Goal: Register for event/course

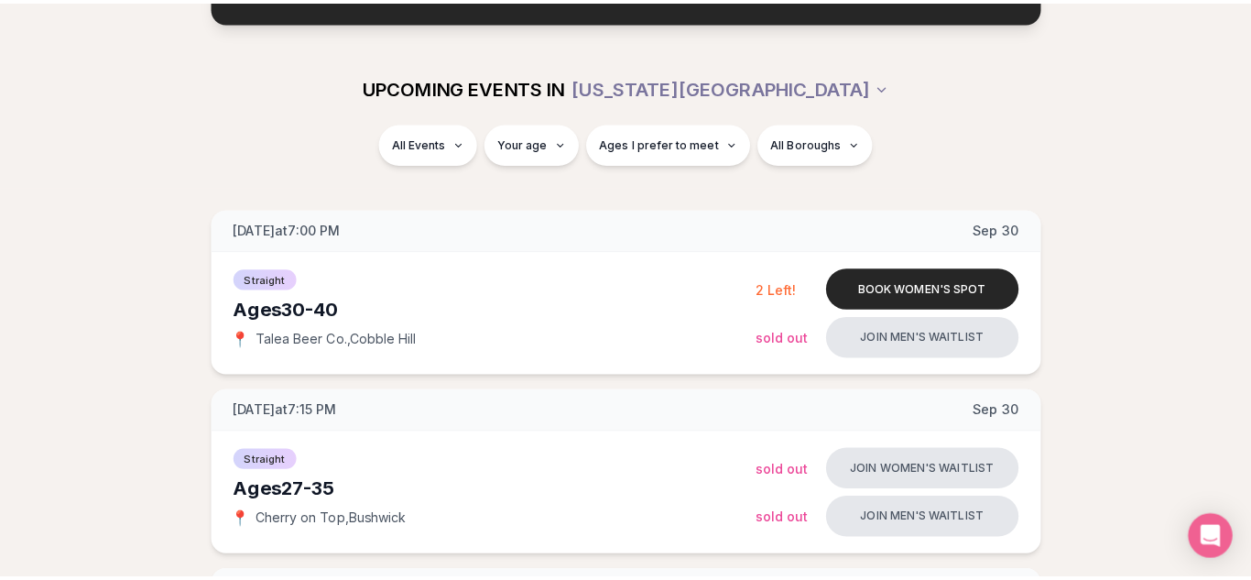
scroll to position [6721, 0]
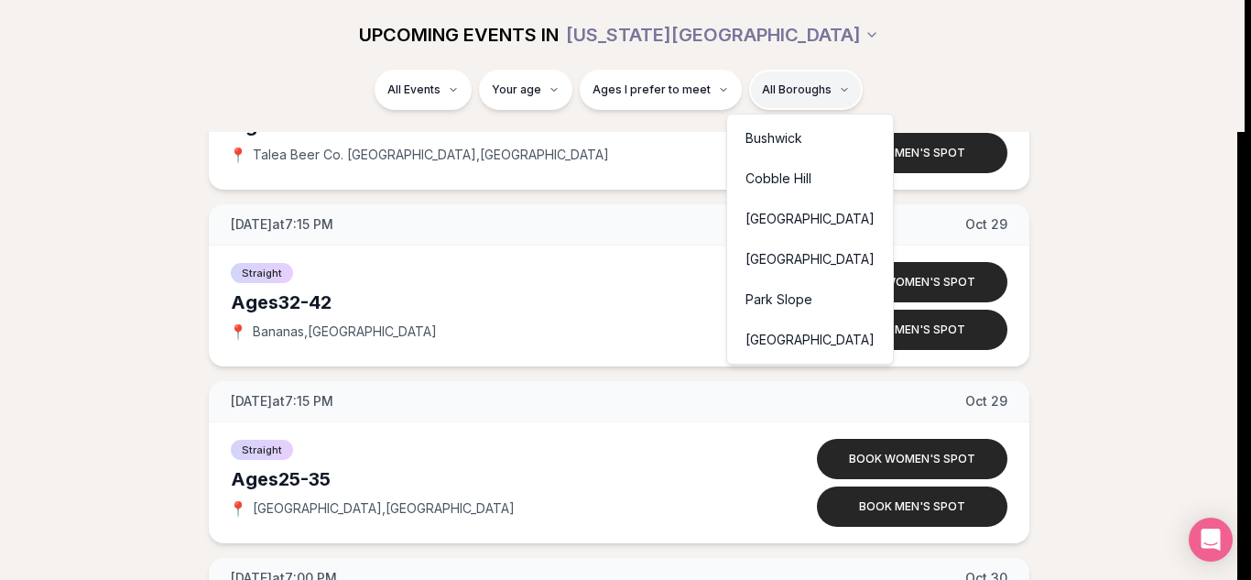
click at [792, 173] on div "Cobble Hill" at bounding box center [810, 178] width 158 height 40
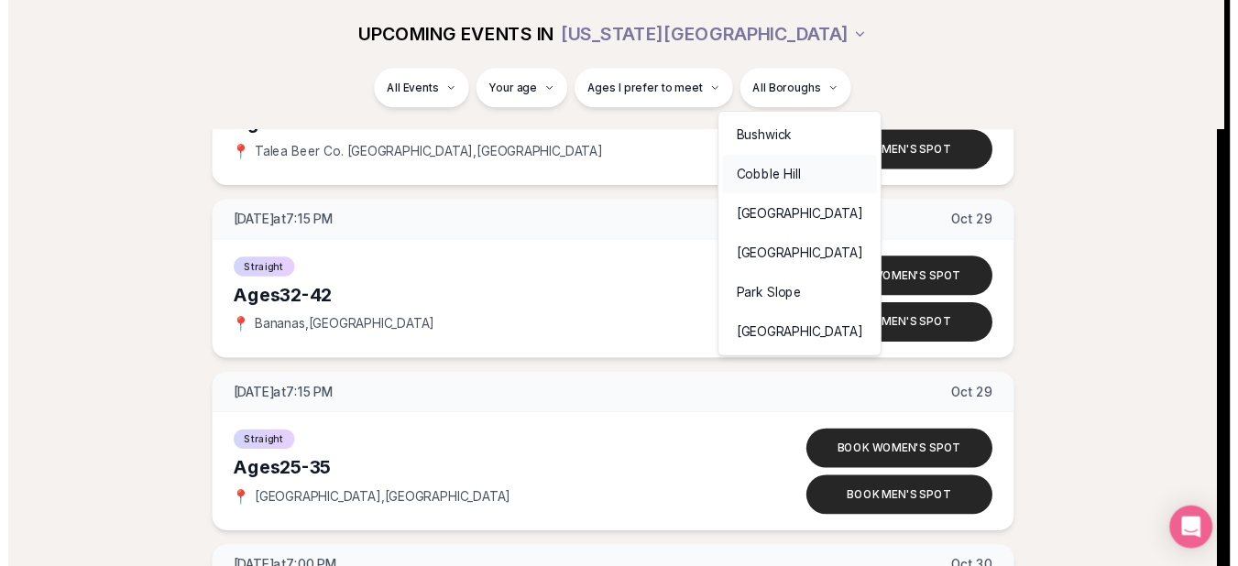
scroll to position [345, 0]
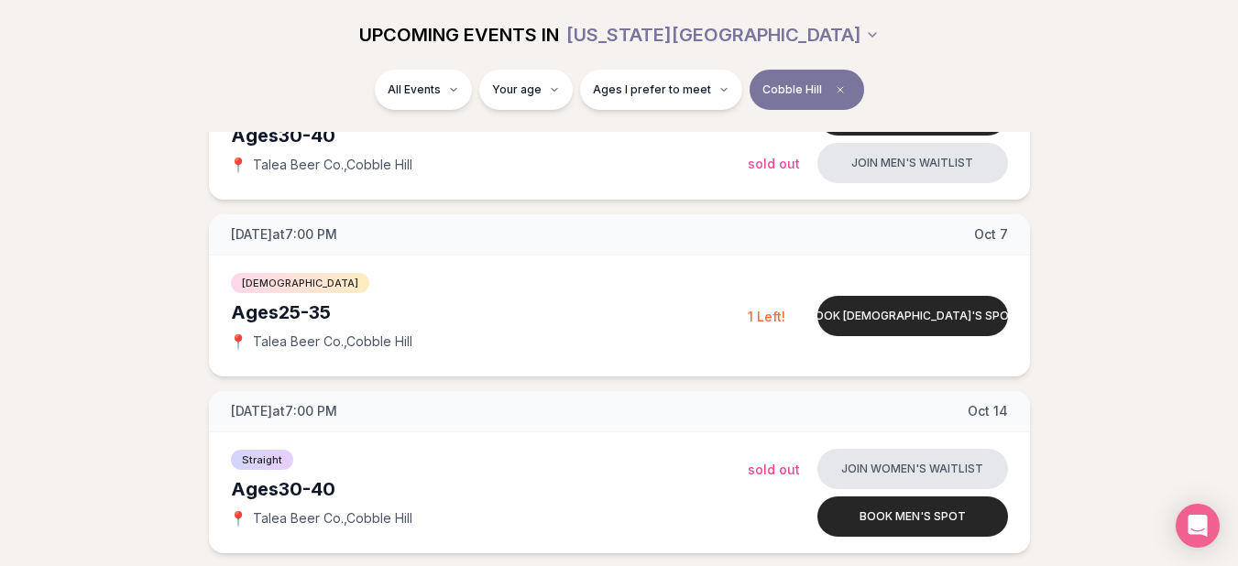
click at [1008, 115] on div "All Events Your age Ages I prefer to meet [GEOGRAPHIC_DATA]" at bounding box center [619, 94] width 1026 height 48
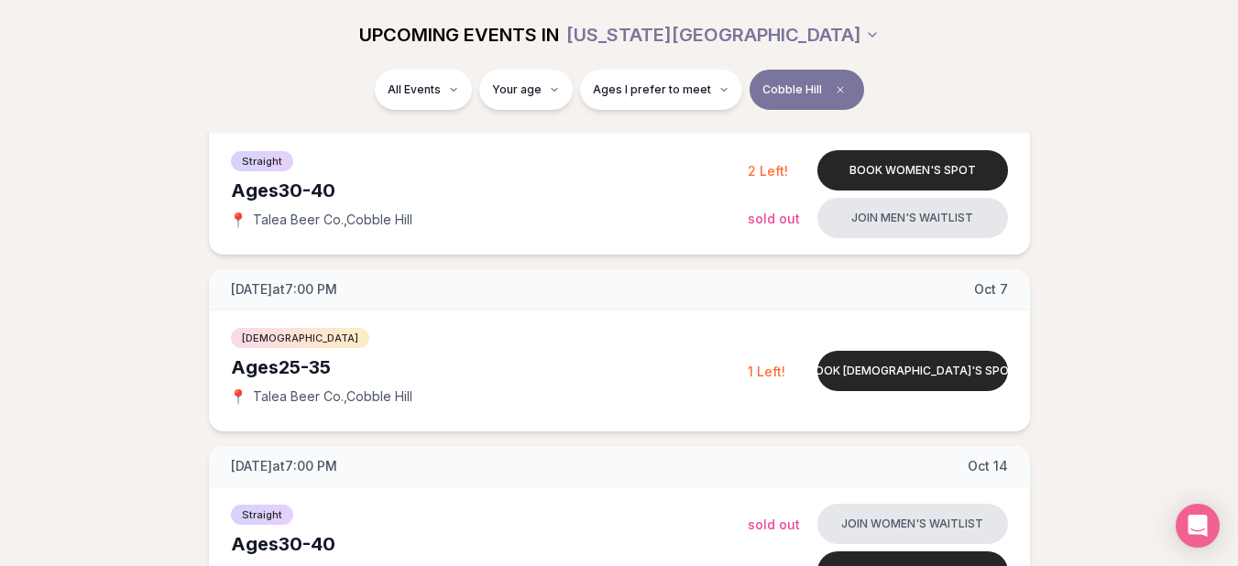
scroll to position [293, 0]
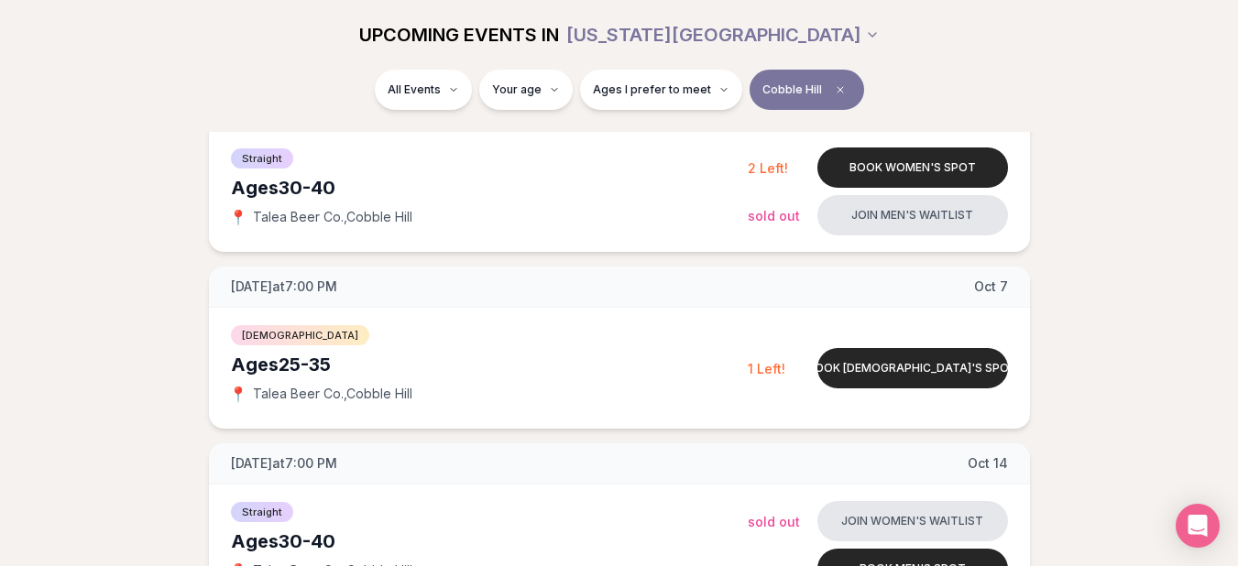
click at [56, 93] on div "All Events Your age Ages I prefer to meet [GEOGRAPHIC_DATA]" at bounding box center [619, 101] width 1238 height 62
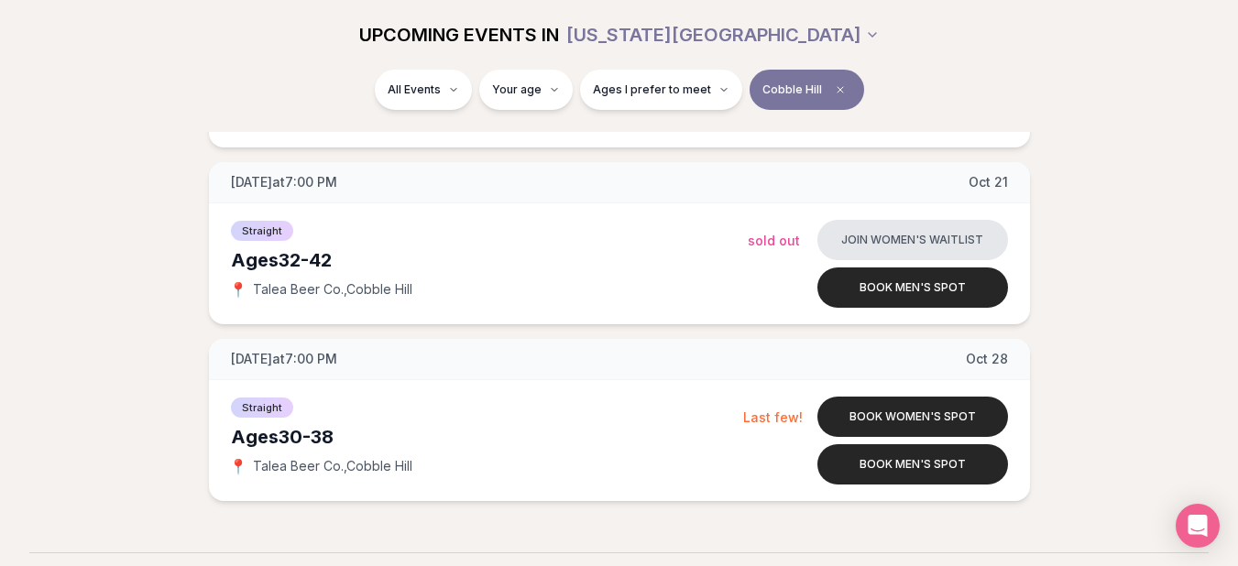
scroll to position [788, 0]
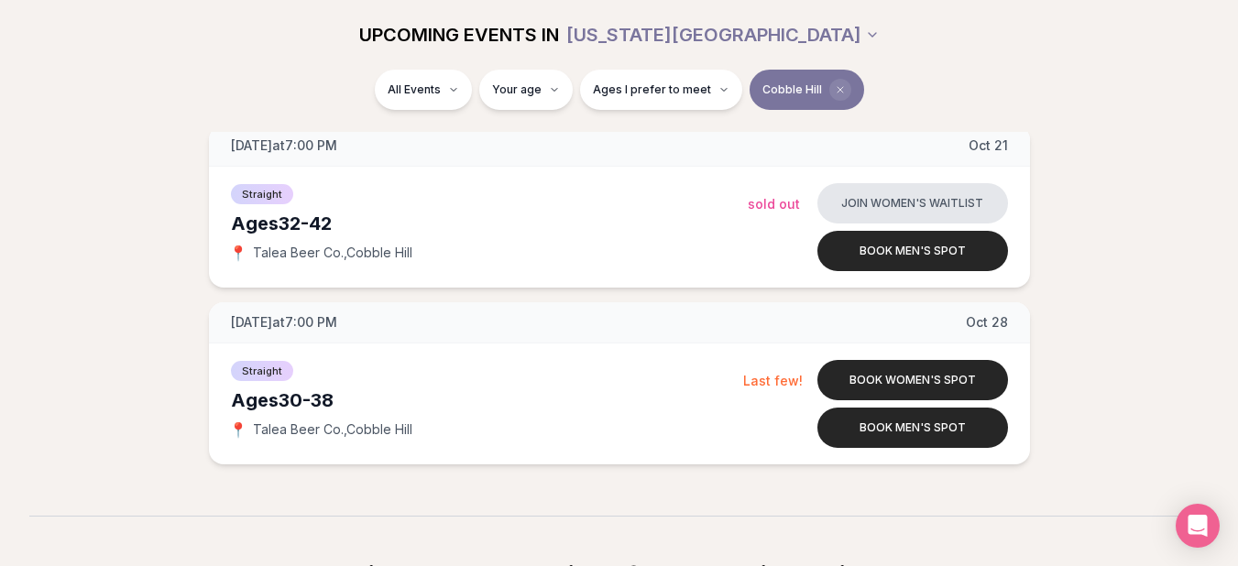
click at [835, 86] on icon "Clear borough filter" at bounding box center [840, 89] width 11 height 11
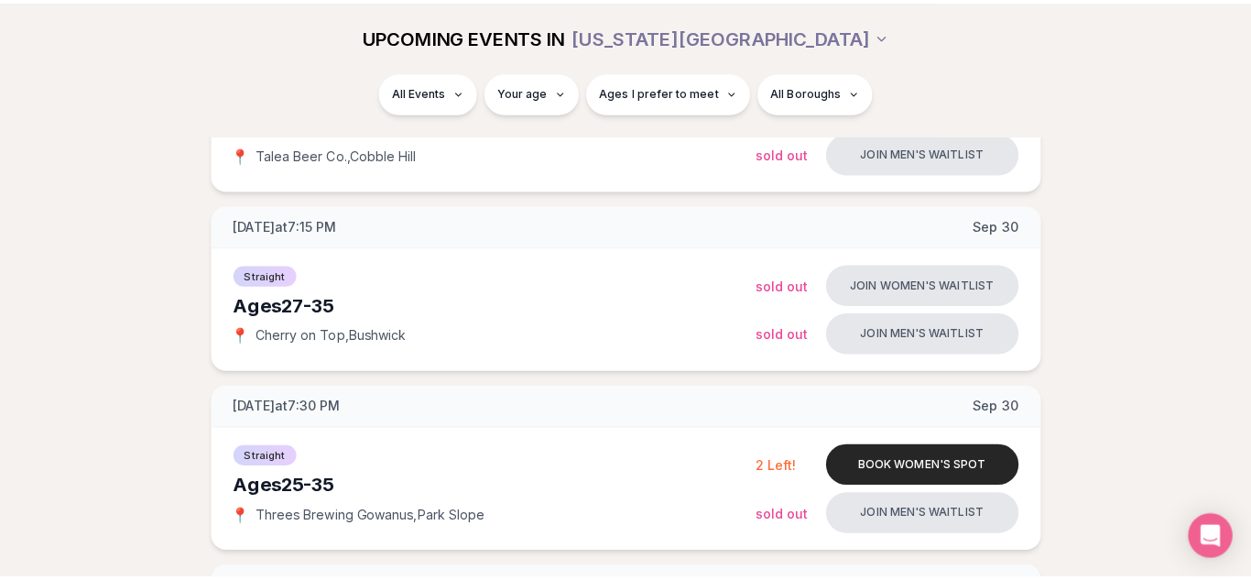
scroll to position [788, 0]
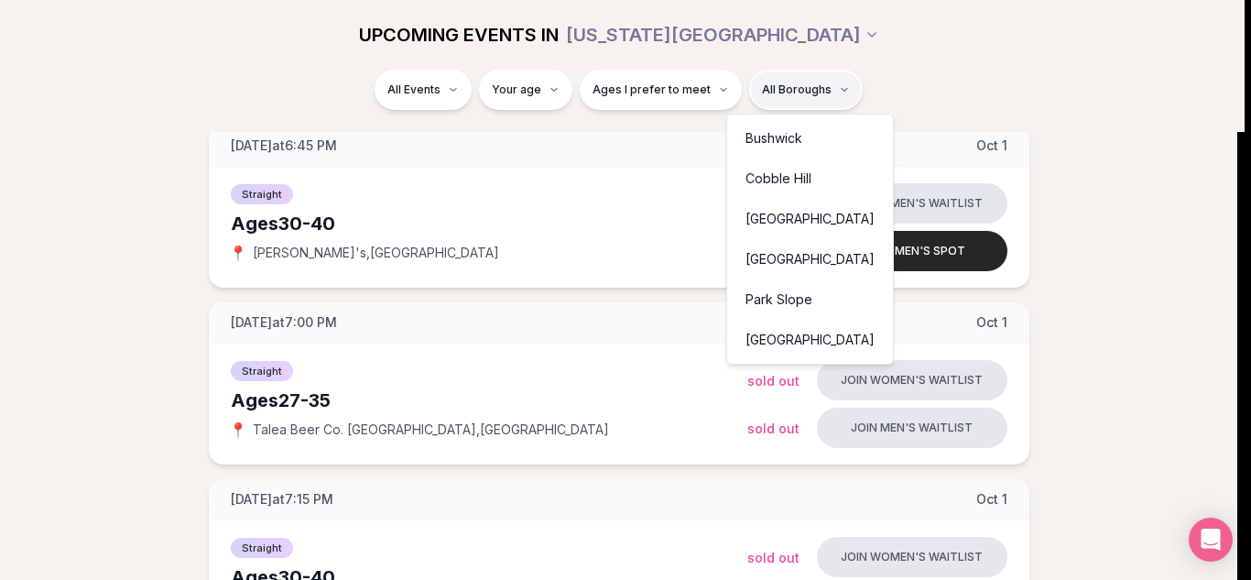
click at [791, 293] on div "Park Slope" at bounding box center [810, 299] width 158 height 40
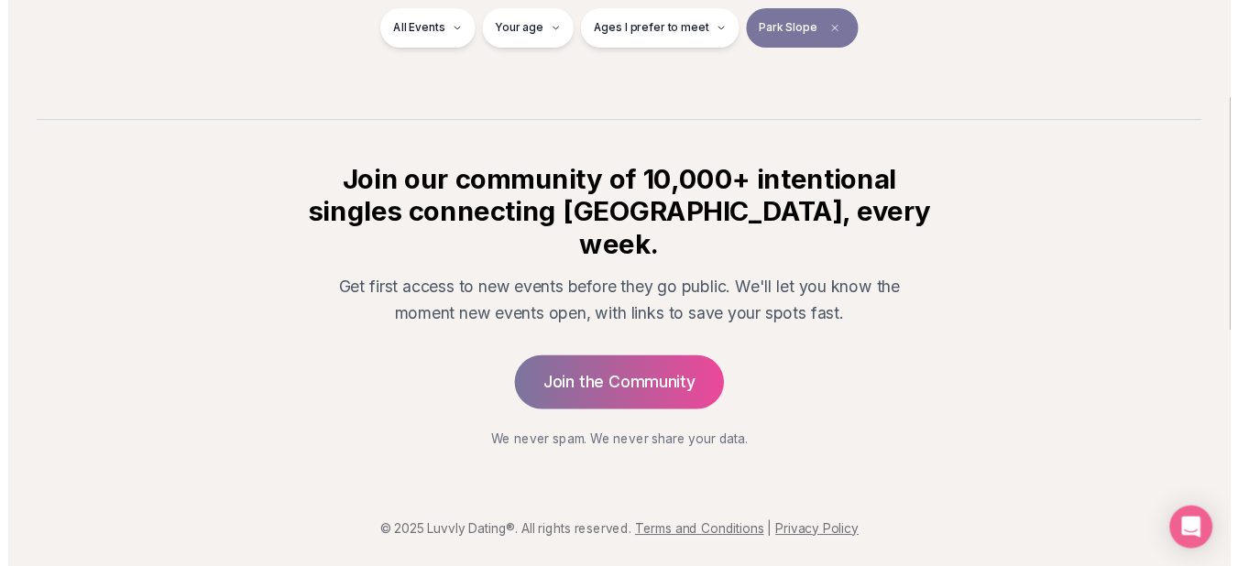
scroll to position [345, 0]
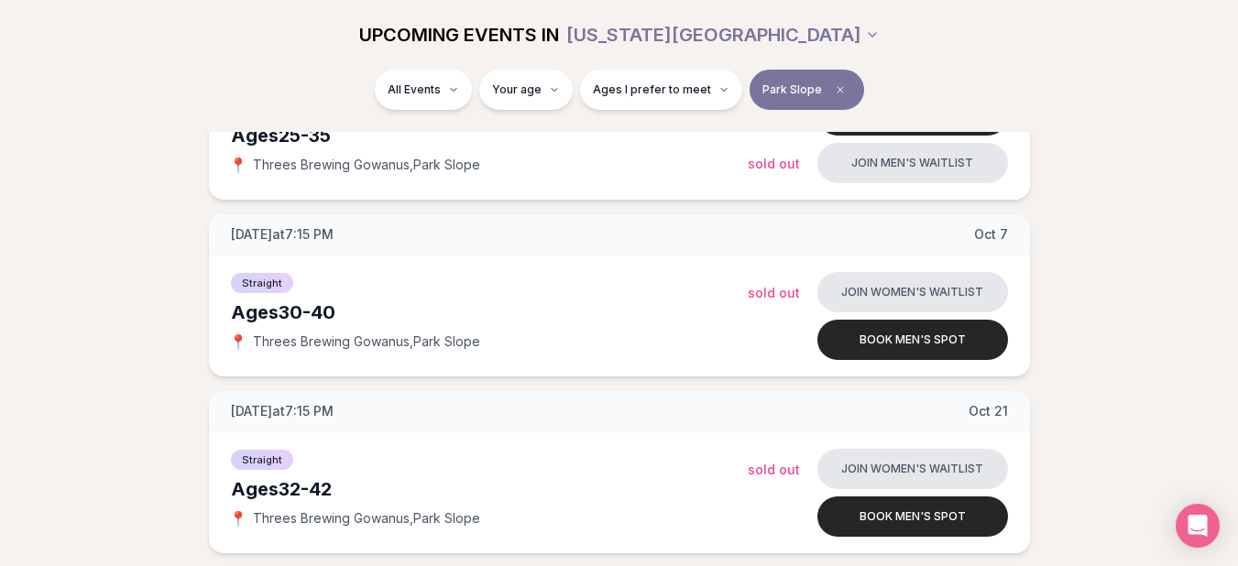
click at [191, 260] on div "Tuesday at 7:30 PM Sep 30 Ages 25-35 Straight 📍 Threes Brewing Gowanus , Park S…" at bounding box center [618, 296] width 1179 height 516
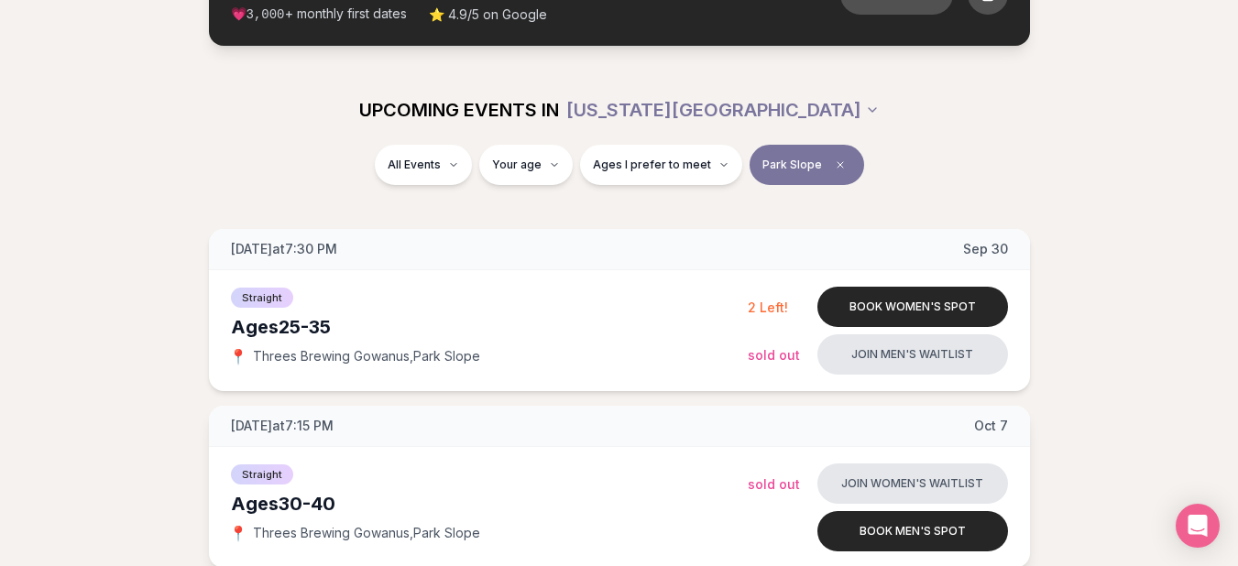
scroll to position [126, 0]
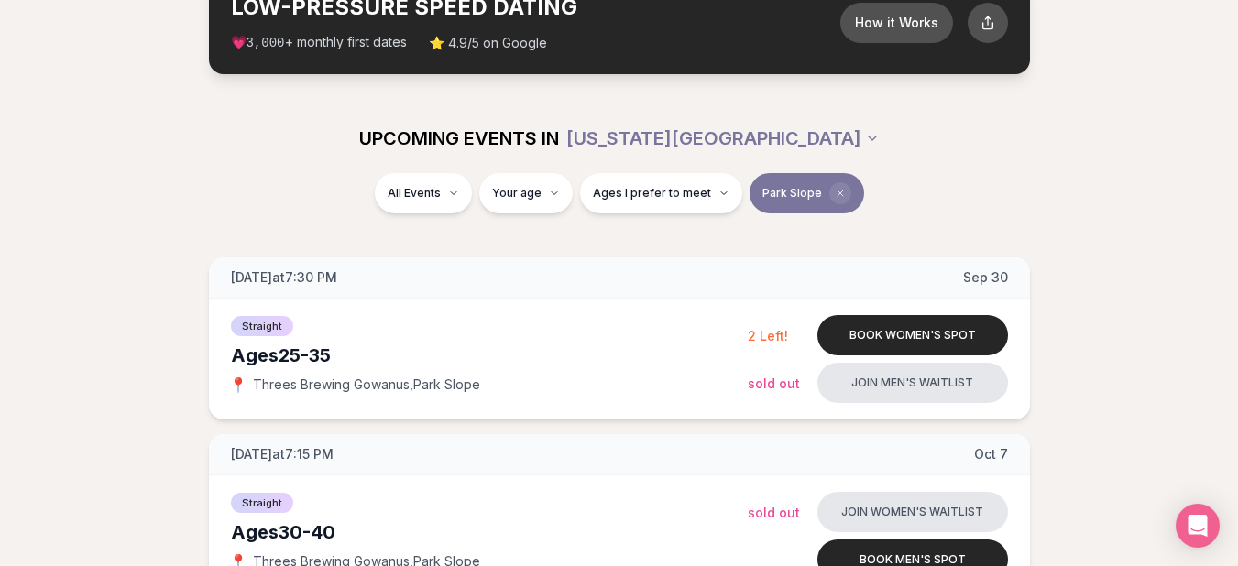
click at [835, 197] on icon "Clear borough filter" at bounding box center [840, 193] width 11 height 11
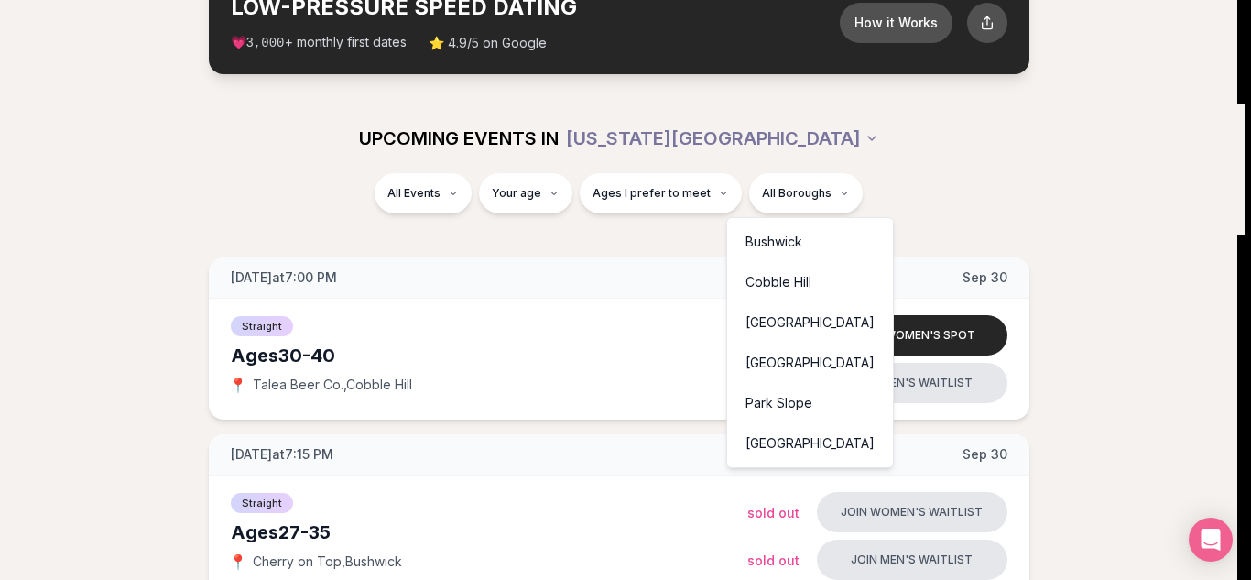
click at [796, 243] on div "Bushwick" at bounding box center [810, 242] width 158 height 40
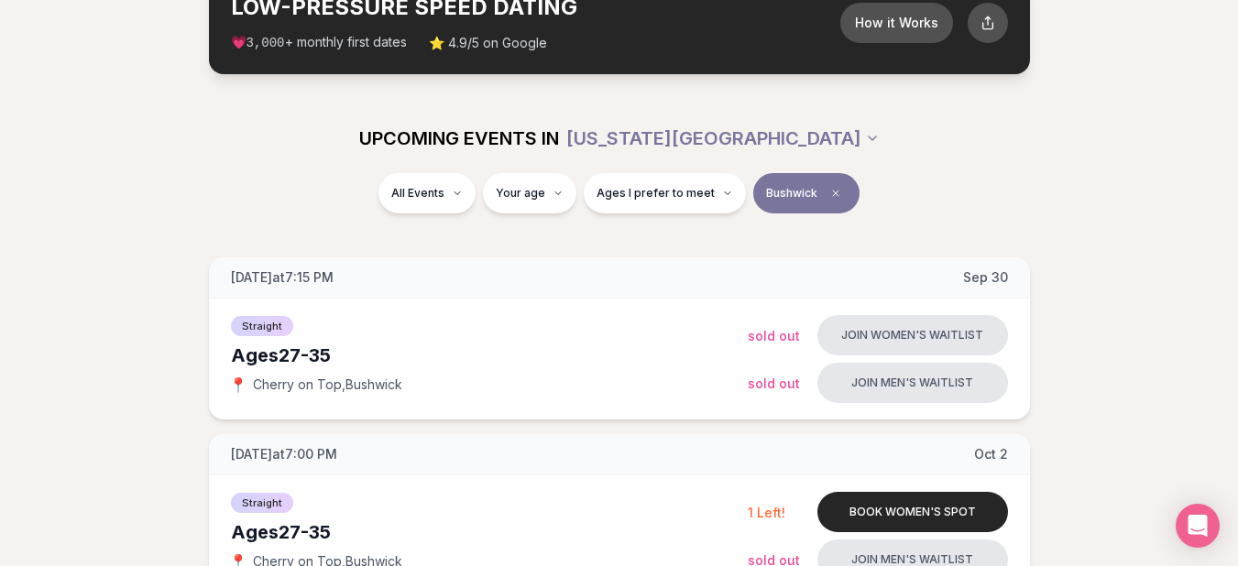
click at [981, 185] on div "All Events Your age Ages I prefer to meet Bushwick" at bounding box center [619, 197] width 1026 height 48
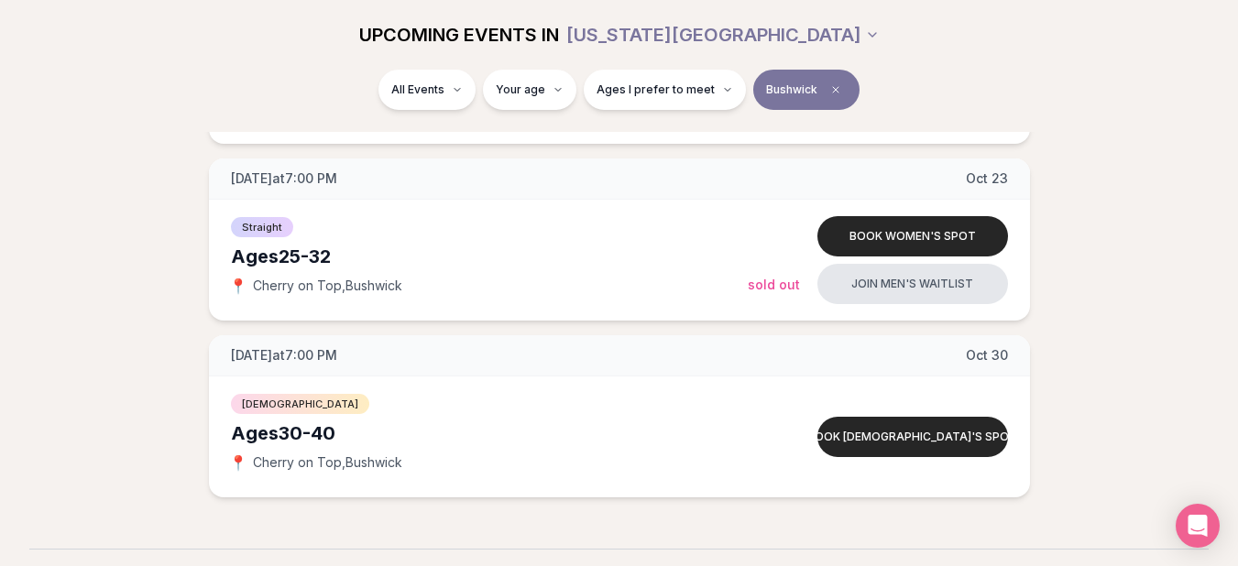
scroll to position [822, 0]
